Goal: Transaction & Acquisition: Purchase product/service

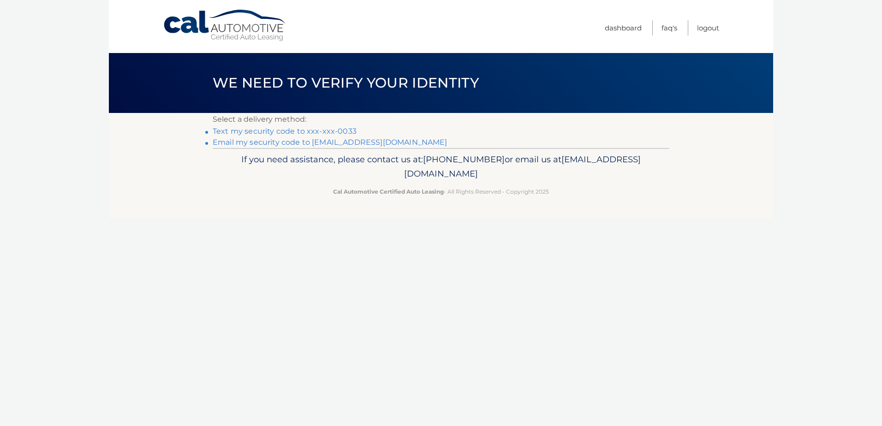
click at [329, 130] on link "Text my security code to xxx-xxx-0033" at bounding box center [285, 131] width 144 height 9
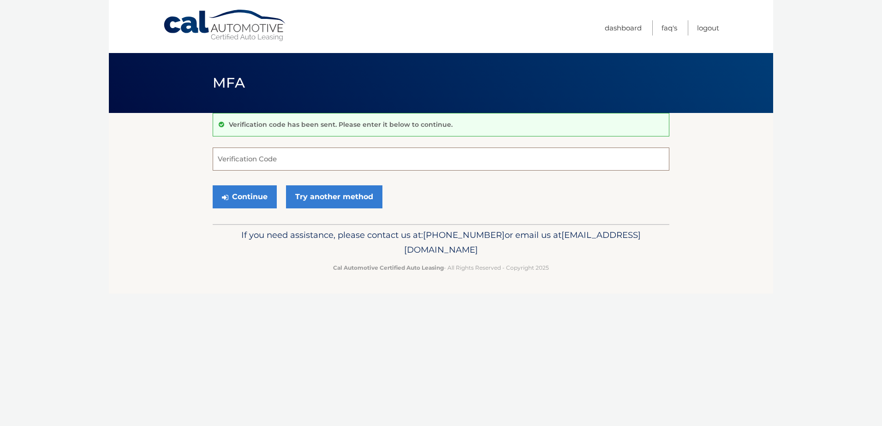
click at [235, 159] on input "Verification Code" at bounding box center [441, 159] width 457 height 23
type input "714855"
click at [247, 196] on button "Continue" at bounding box center [245, 196] width 64 height 23
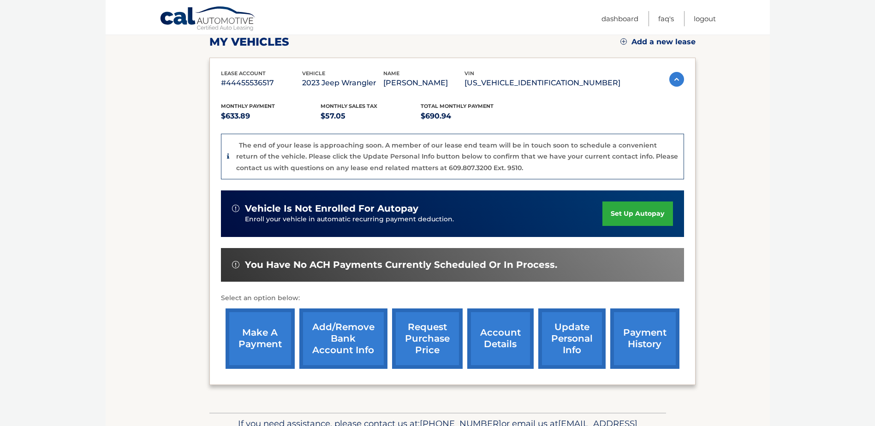
scroll to position [138, 0]
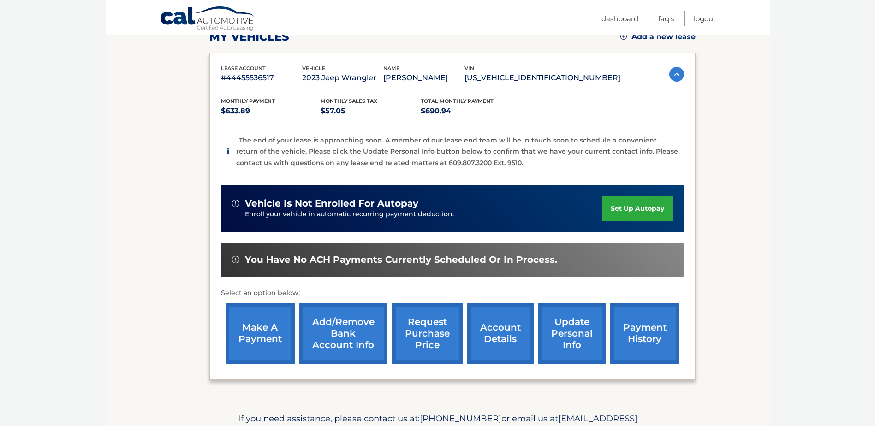
click at [267, 332] on link "make a payment" at bounding box center [260, 334] width 69 height 60
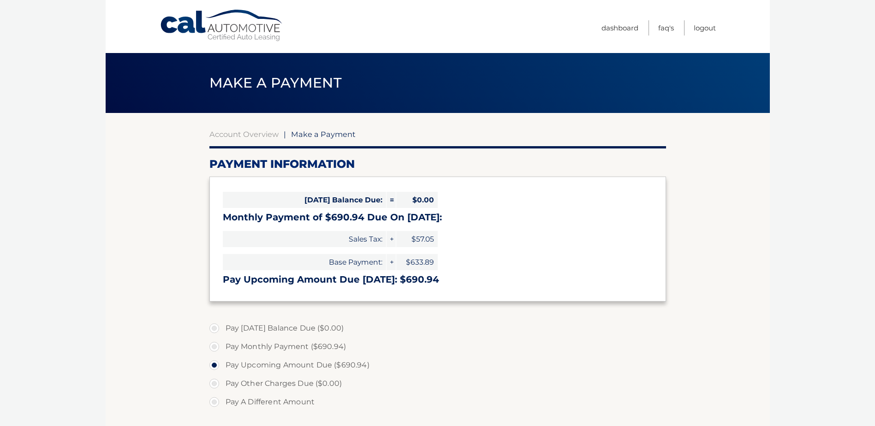
scroll to position [46, 0]
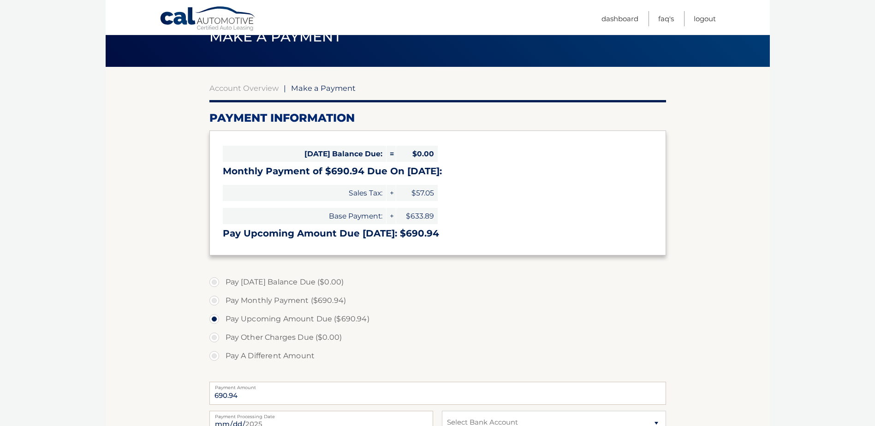
click at [215, 302] on label "Pay Monthly Payment ($690.94)" at bounding box center [437, 301] width 457 height 18
click at [215, 302] on input "Pay Monthly Payment ($690.94)" at bounding box center [217, 299] width 9 height 15
radio input "true"
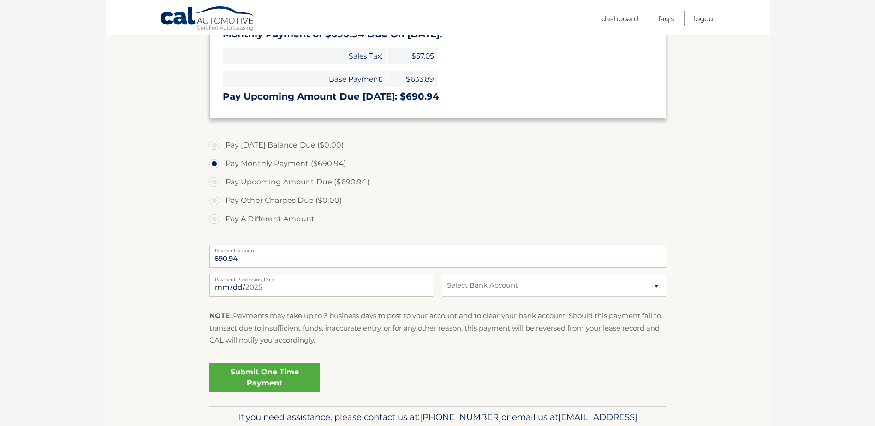
scroll to position [185, 0]
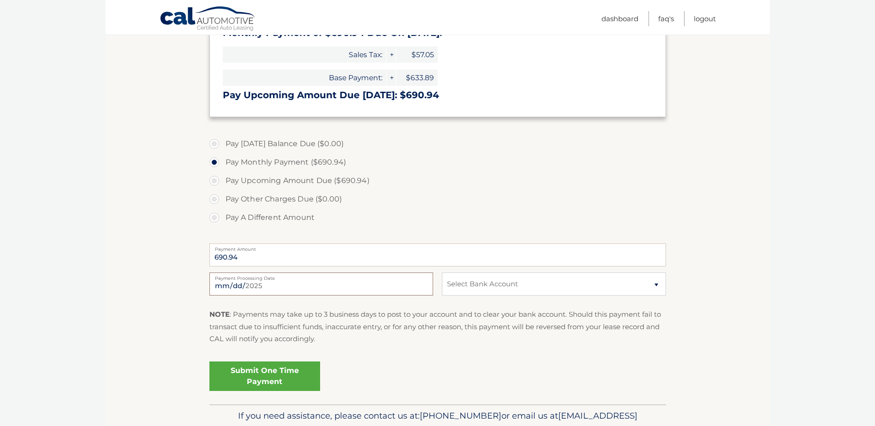
click at [272, 290] on input "[DATE]" at bounding box center [321, 284] width 224 height 23
type input "2025-09-30"
click at [657, 285] on select "Select Bank Account Checking WELLS FARGO BANK *****5429 Checking PNCBANK, NATIO…" at bounding box center [554, 284] width 224 height 23
select select "Yzg2ZGVmODMtMTg0Yy00ZDc2LTlhNTItNTNlNGEwZDYyMWRl"
click at [442, 273] on select "Select Bank Account Checking WELLS FARGO BANK *****5429 Checking PNCBANK, NATIO…" at bounding box center [554, 284] width 224 height 23
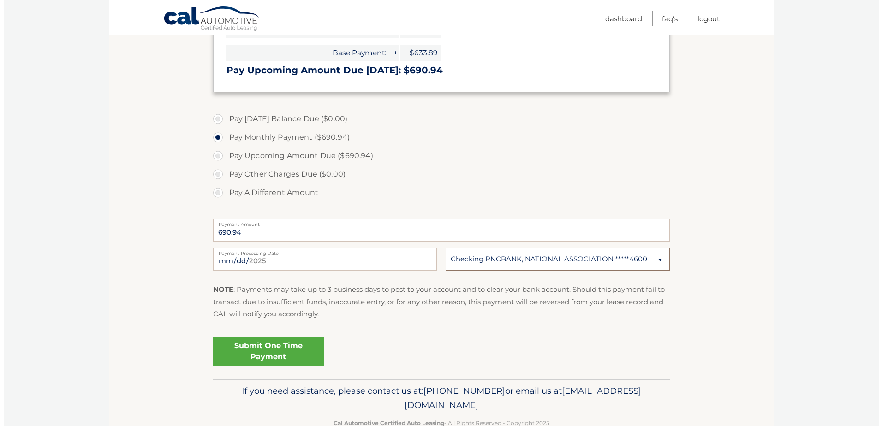
scroll to position [233, 0]
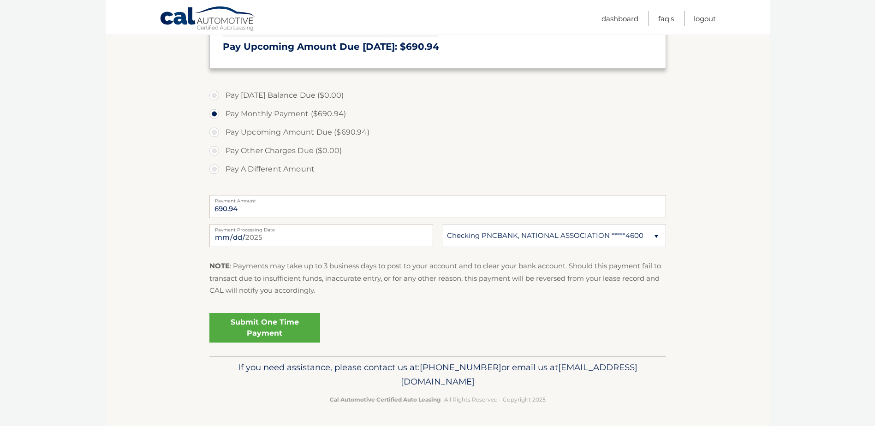
click at [257, 323] on link "Submit One Time Payment" at bounding box center [264, 328] width 111 height 30
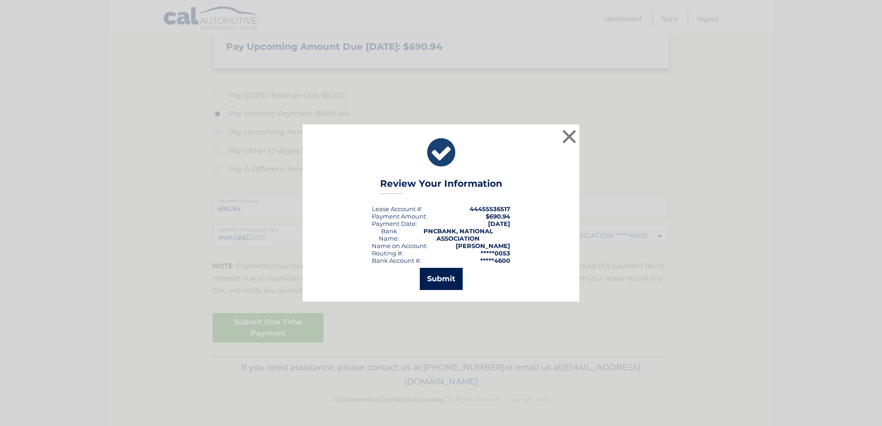
click at [436, 282] on button "Submit" at bounding box center [441, 279] width 43 height 22
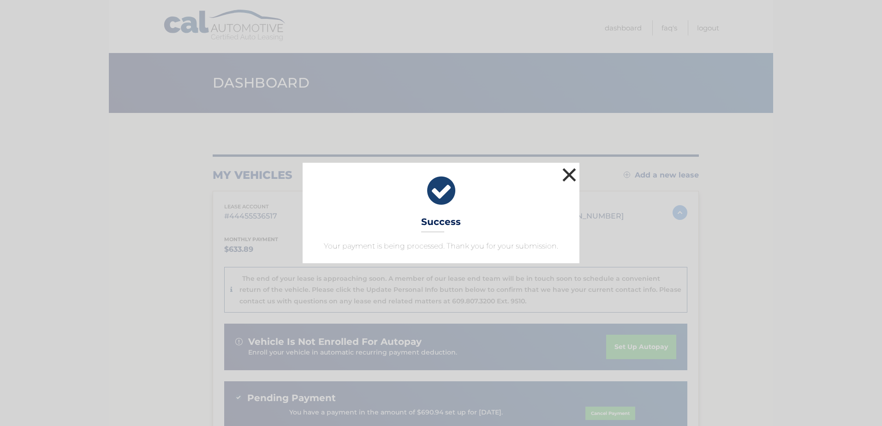
click at [570, 175] on button "×" at bounding box center [569, 175] width 18 height 18
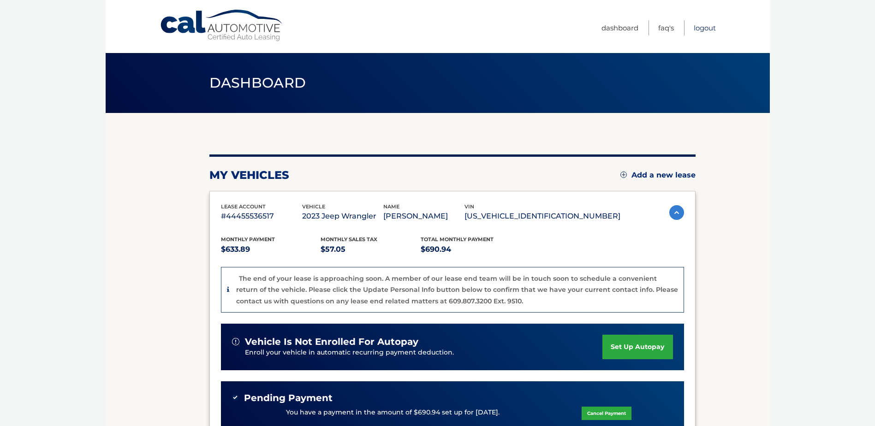
click at [708, 30] on link "Logout" at bounding box center [705, 27] width 22 height 15
